Goal: Find specific page/section: Find specific page/section

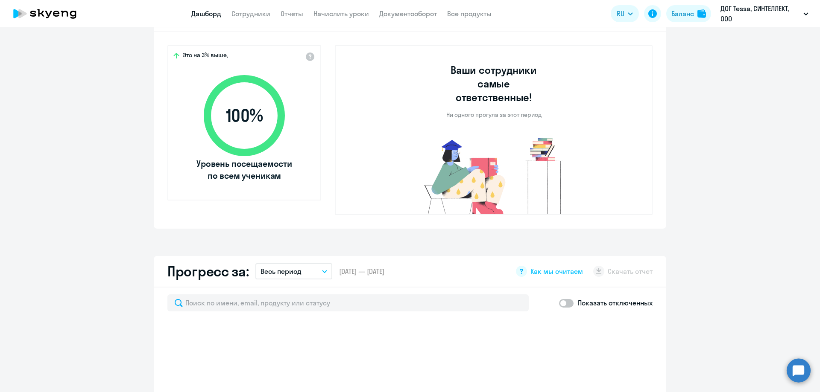
scroll to position [299, 0]
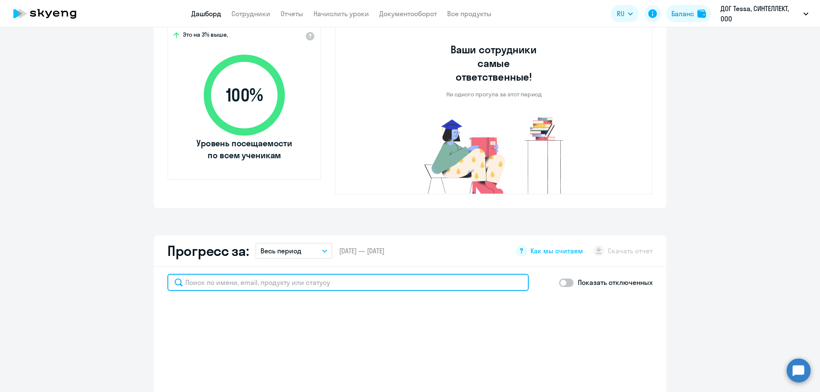
click at [430, 274] on input "text" at bounding box center [347, 282] width 361 height 17
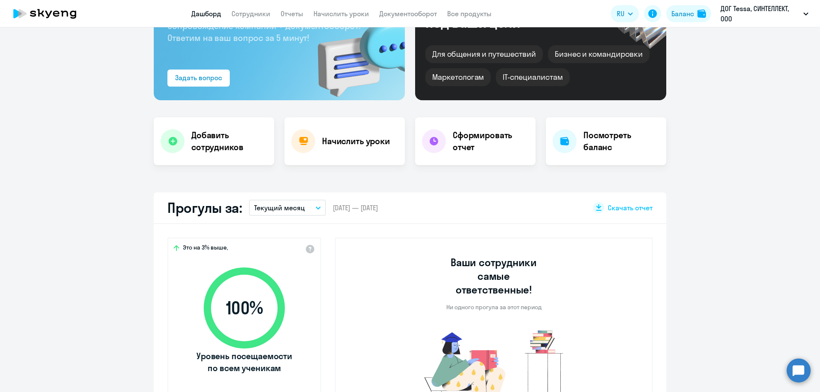
scroll to position [85, 0]
click at [259, 13] on link "Сотрудники" at bounding box center [250, 13] width 39 height 9
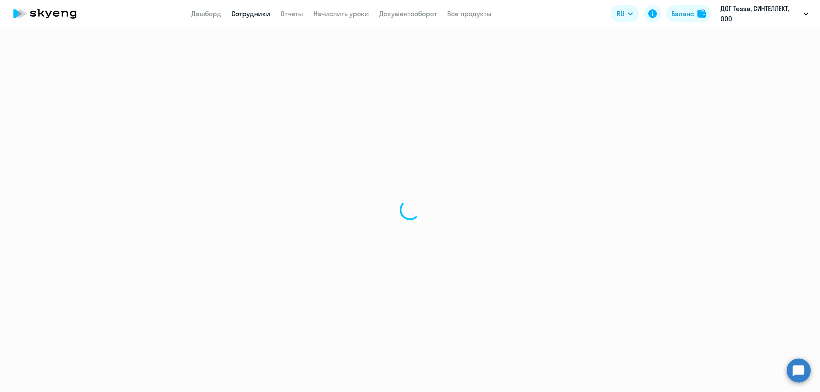
select select "30"
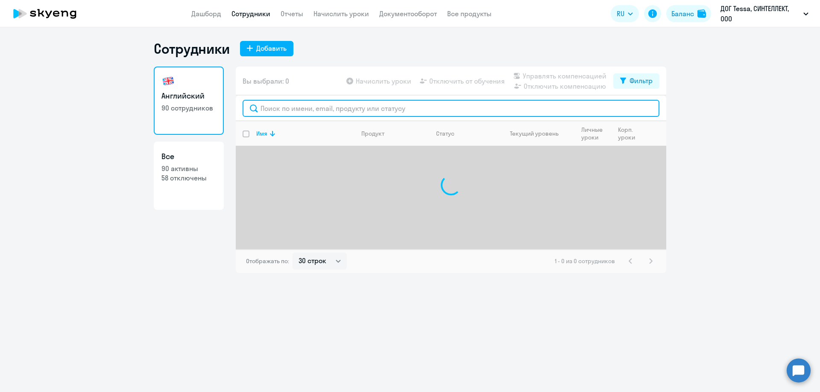
drag, startPoint x: 298, startPoint y: 109, endPoint x: 299, endPoint y: 105, distance: 4.4
click at [298, 109] on input "text" at bounding box center [451, 108] width 417 height 17
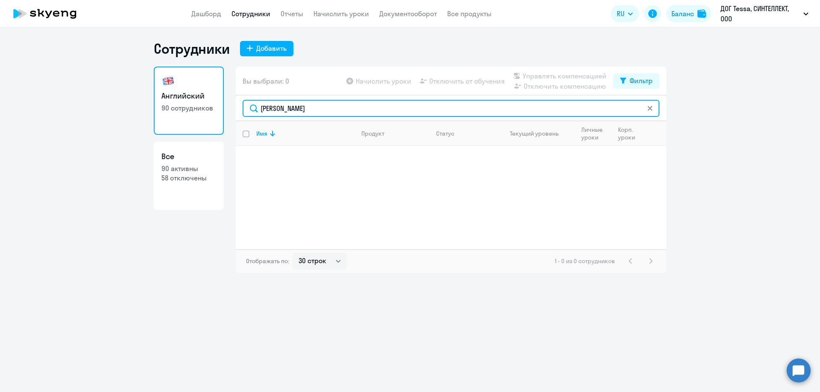
drag, startPoint x: 319, startPoint y: 104, endPoint x: 178, endPoint y: 103, distance: 140.5
click at [178, 103] on div "Английский 90 сотрудников Все 90 активны 58 отключены Вы выбрали: 0 Начислить у…" at bounding box center [410, 170] width 512 height 207
type input "почепко"
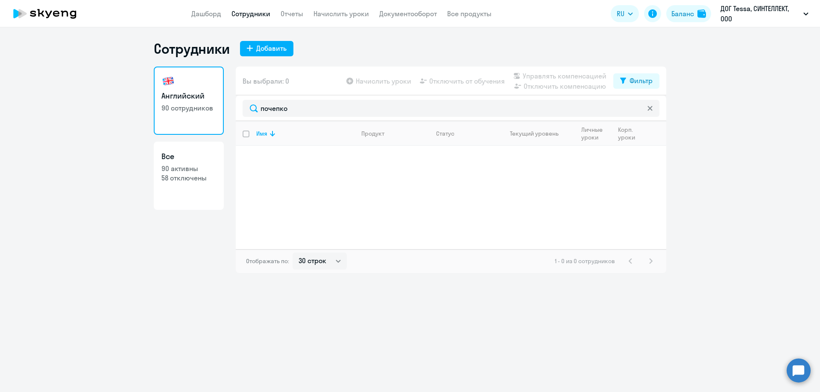
drag, startPoint x: 46, startPoint y: 13, endPoint x: 62, endPoint y: 11, distance: 16.4
click at [46, 13] on icon at bounding box center [44, 13] width 75 height 21
